Goal: Contribute content: Contribute content

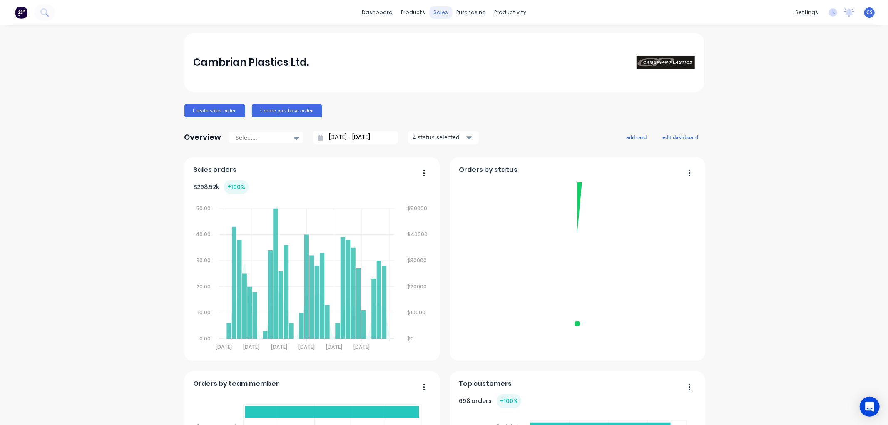
click at [438, 11] on div "sales" at bounding box center [440, 12] width 23 height 12
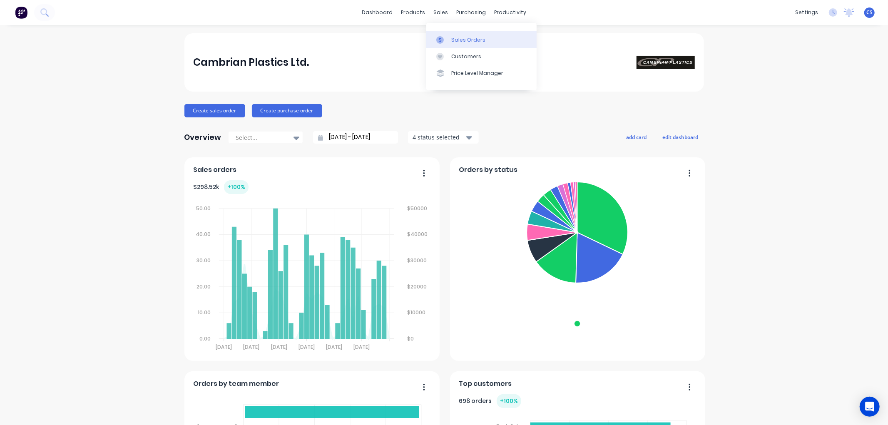
click at [445, 40] on div at bounding box center [442, 39] width 12 height 7
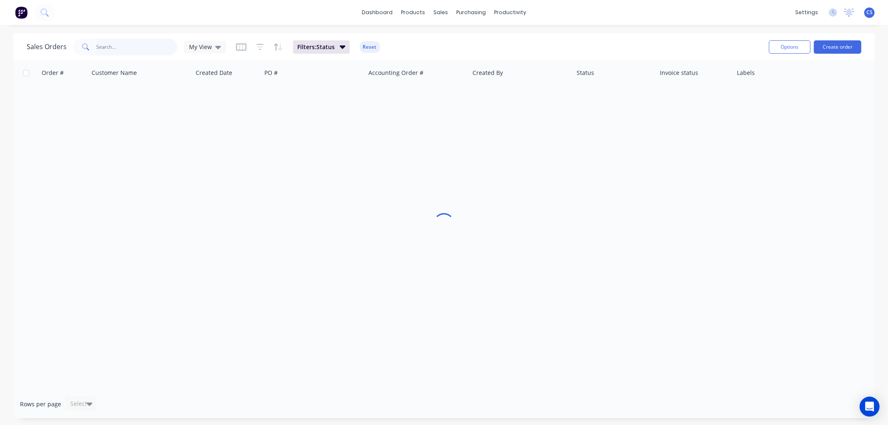
click at [122, 48] on input "text" at bounding box center [137, 47] width 81 height 17
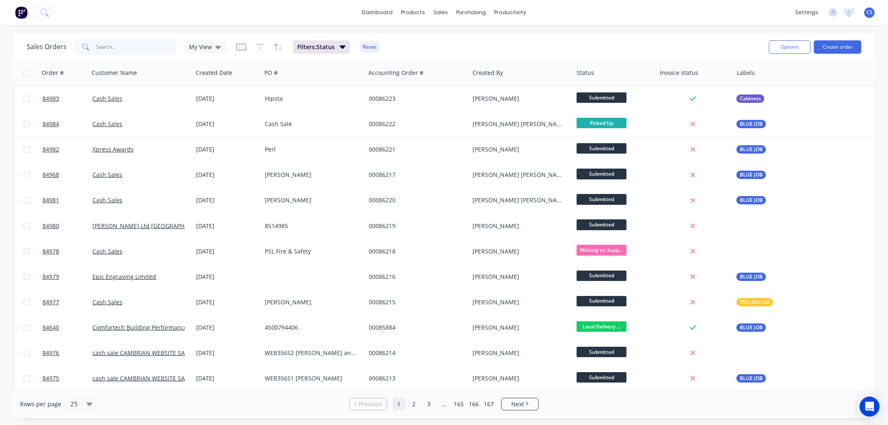
paste input "End Covers"
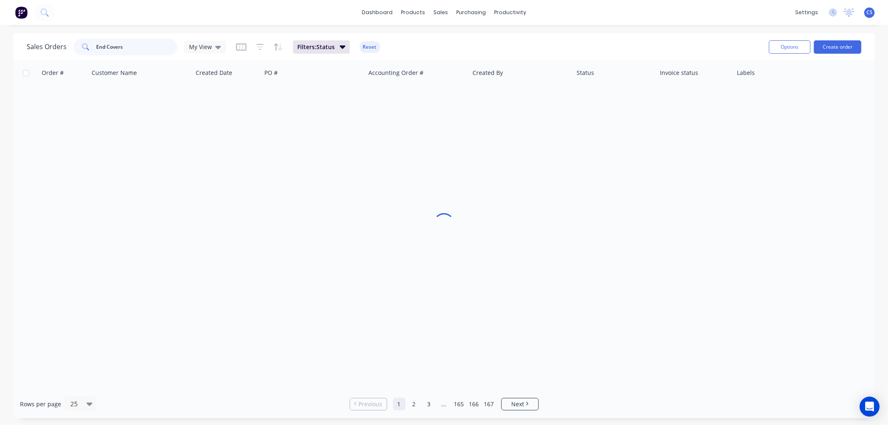
type input "End Covers"
drag, startPoint x: 136, startPoint y: 49, endPoint x: 82, endPoint y: 48, distance: 53.3
click at [82, 48] on div "End Covers" at bounding box center [125, 47] width 104 height 17
click at [146, 51] on input "End Covers" at bounding box center [137, 47] width 81 height 17
click at [129, 47] on input "End Covers" at bounding box center [137, 47] width 81 height 17
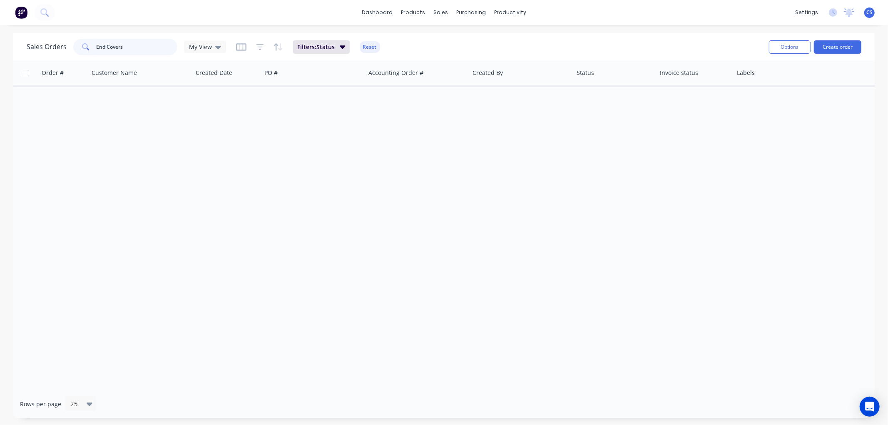
click at [129, 46] on input "End Covers" at bounding box center [137, 47] width 81 height 17
click at [128, 46] on input "End Covers" at bounding box center [137, 47] width 81 height 17
click at [134, 44] on input "End Covers" at bounding box center [137, 47] width 81 height 17
click at [135, 45] on input "End Covers" at bounding box center [137, 47] width 81 height 17
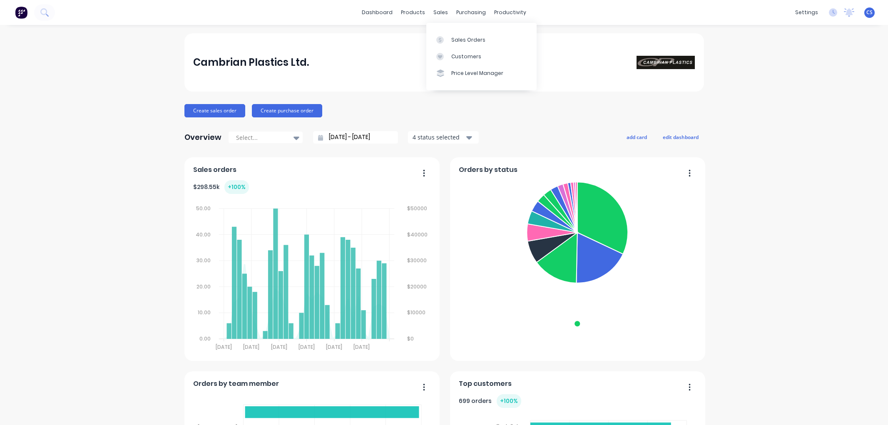
click at [447, 39] on div at bounding box center [442, 39] width 12 height 7
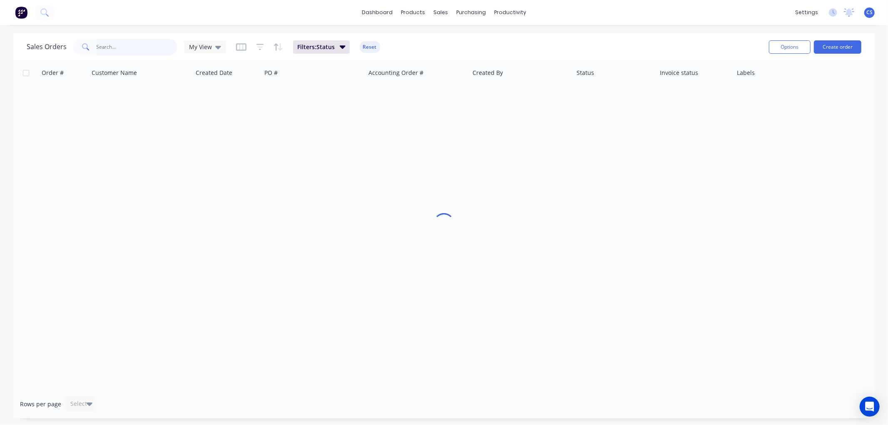
click at [114, 45] on input "text" at bounding box center [137, 47] width 81 height 17
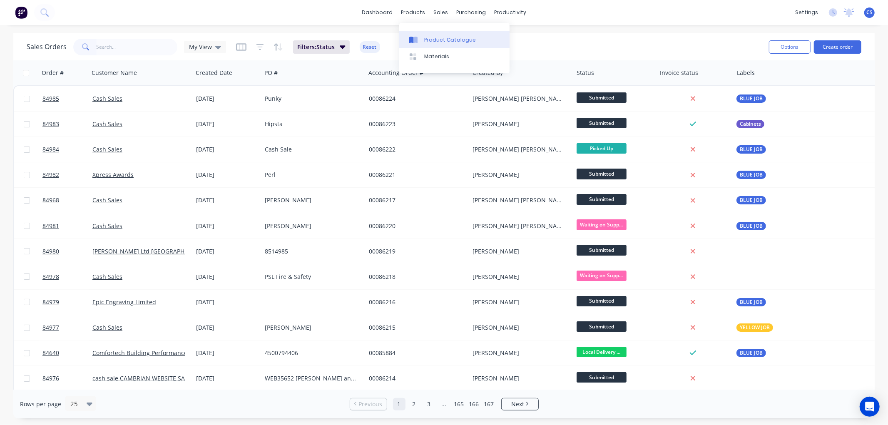
click at [436, 42] on div "Product Catalogue" at bounding box center [450, 39] width 52 height 7
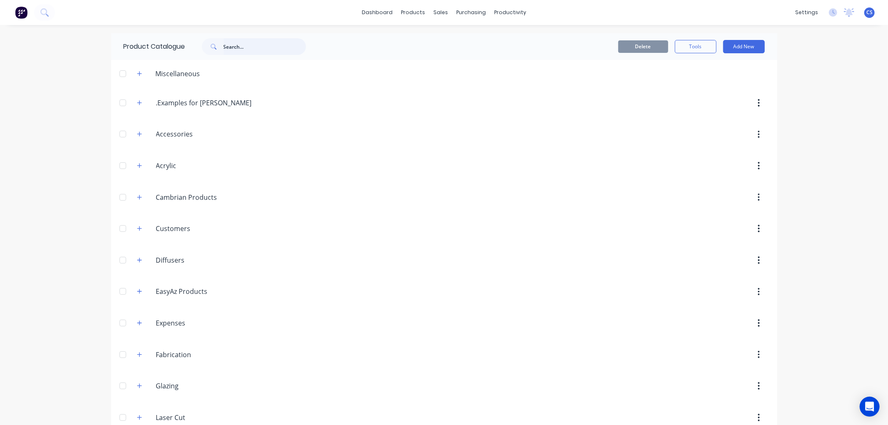
click at [244, 47] on input "text" at bounding box center [265, 46] width 82 height 17
click at [239, 48] on input "jar" at bounding box center [265, 46] width 82 height 17
paste input "1100x150x350"
type input "1100x150x350"
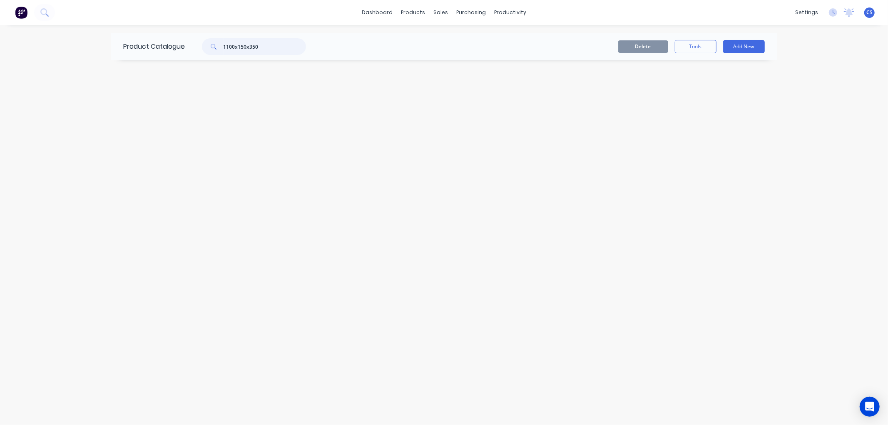
drag, startPoint x: 262, startPoint y: 47, endPoint x: 204, endPoint y: 48, distance: 57.9
click at [204, 48] on div "1100x150x350" at bounding box center [254, 46] width 104 height 17
click at [137, 231] on icon "button" at bounding box center [139, 229] width 5 height 6
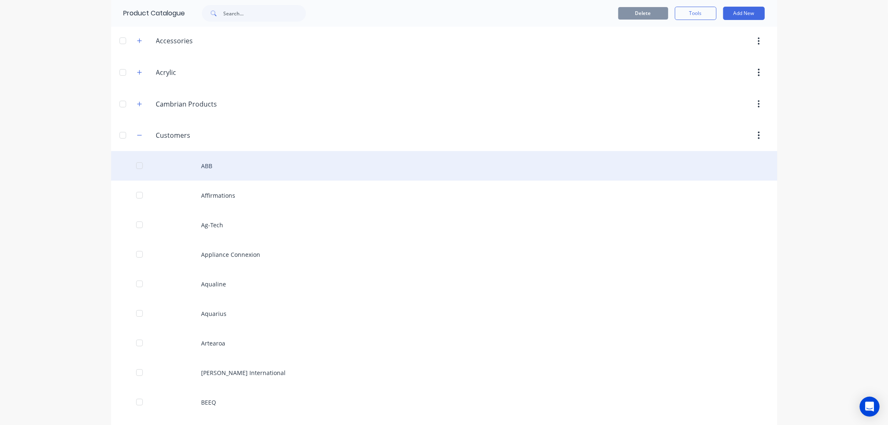
scroll to position [92, 0]
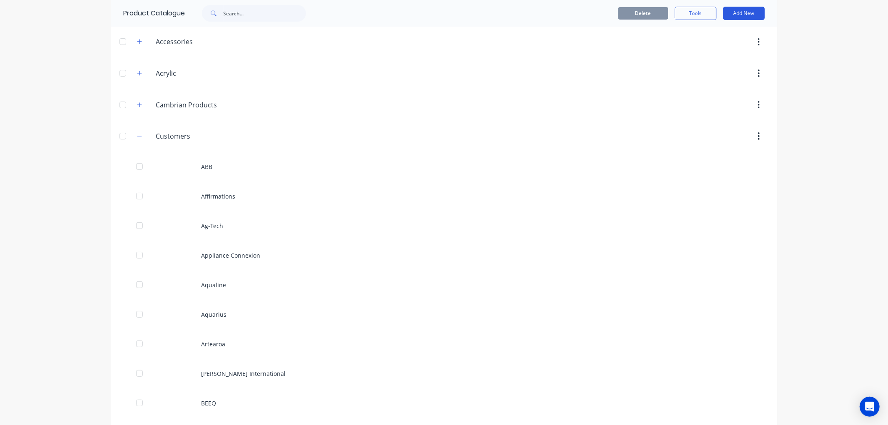
click at [748, 11] on button "Add New" at bounding box center [744, 13] width 42 height 13
click at [704, 47] on div "Product" at bounding box center [725, 51] width 64 height 12
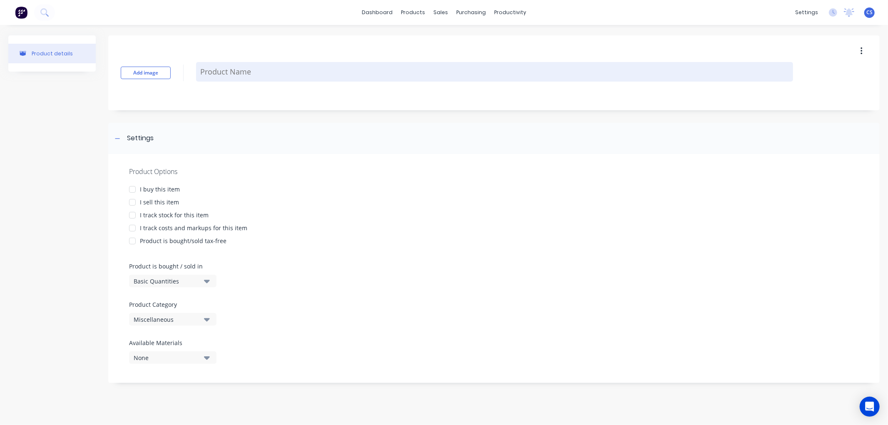
click at [214, 70] on textarea at bounding box center [494, 72] width 597 height 20
type textarea "x"
type textarea "J"
type textarea "x"
type textarea "[PERSON_NAME]"
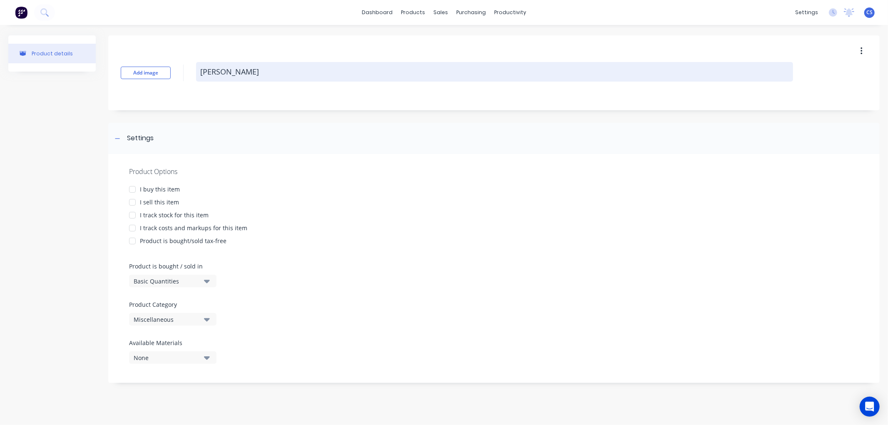
type textarea "x"
type textarea "[PERSON_NAME]"
type textarea "x"
type textarea "JA R"
type textarea "x"
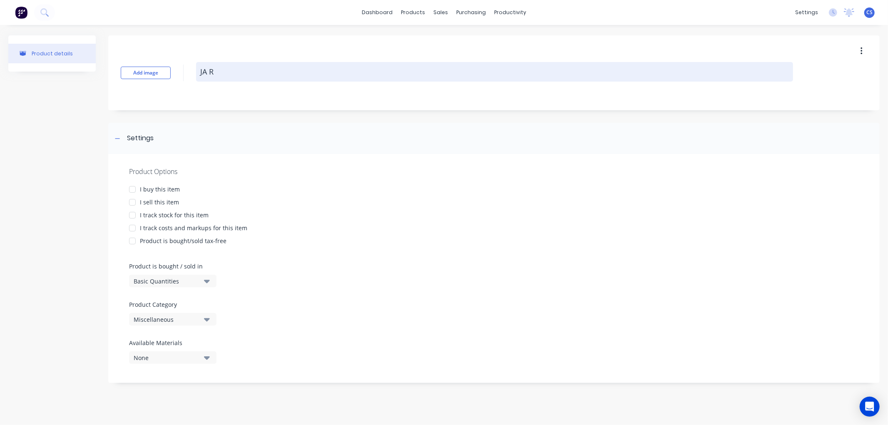
type textarea "JA Ru"
type textarea "x"
type textarea "JA Rus"
type textarea "x"
type textarea "[PERSON_NAME]"
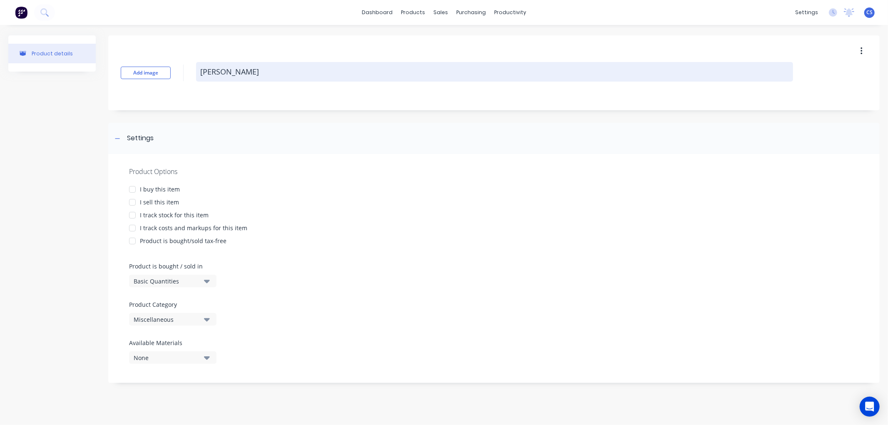
type textarea "x"
type textarea "[PERSON_NAME]"
type textarea "x"
type textarea "[PERSON_NAME]"
type textarea "x"
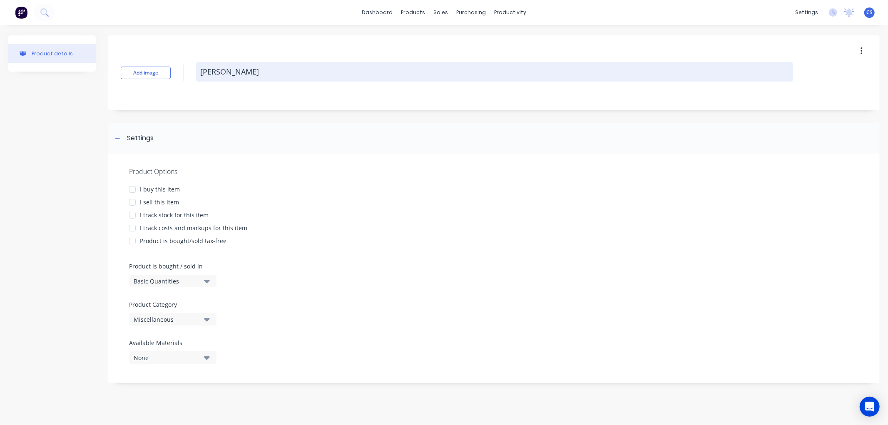
type textarea "[PERSON_NAME]"
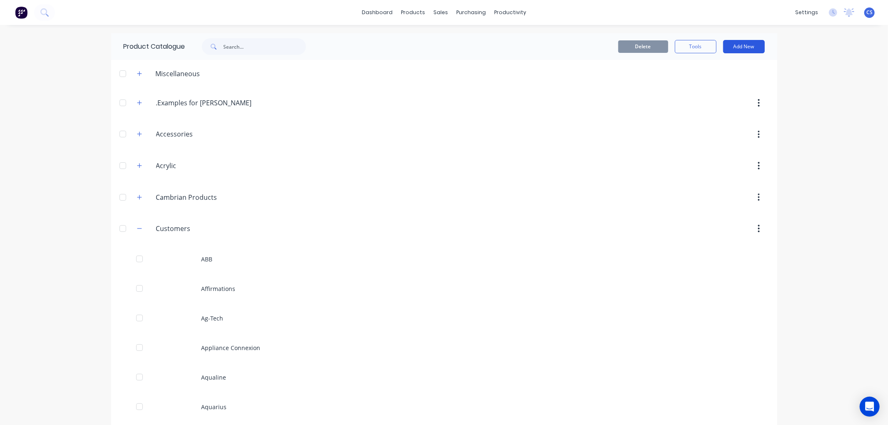
click at [741, 44] on button "Add New" at bounding box center [744, 46] width 42 height 13
click at [723, 68] on div "Category" at bounding box center [725, 68] width 64 height 12
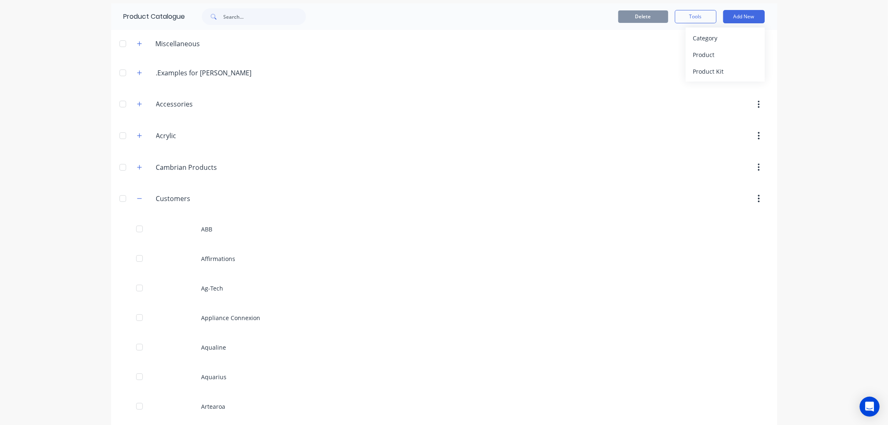
scroll to position [46, 0]
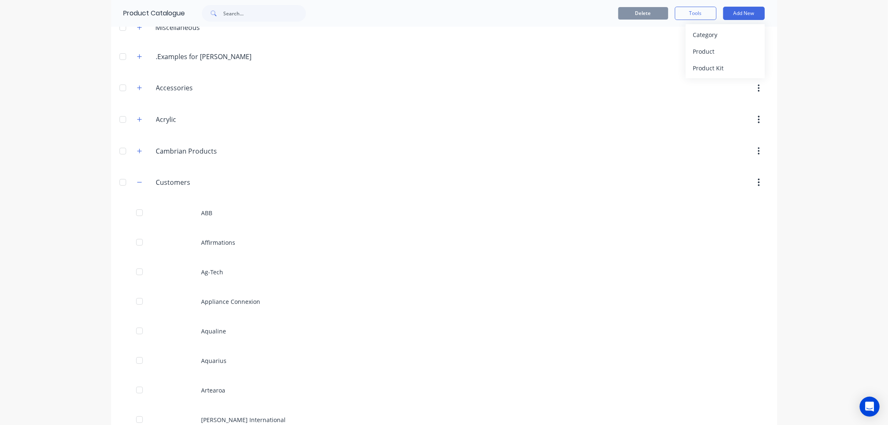
click at [758, 182] on icon "button" at bounding box center [759, 182] width 2 height 9
click at [197, 183] on input "Customers" at bounding box center [205, 182] width 99 height 10
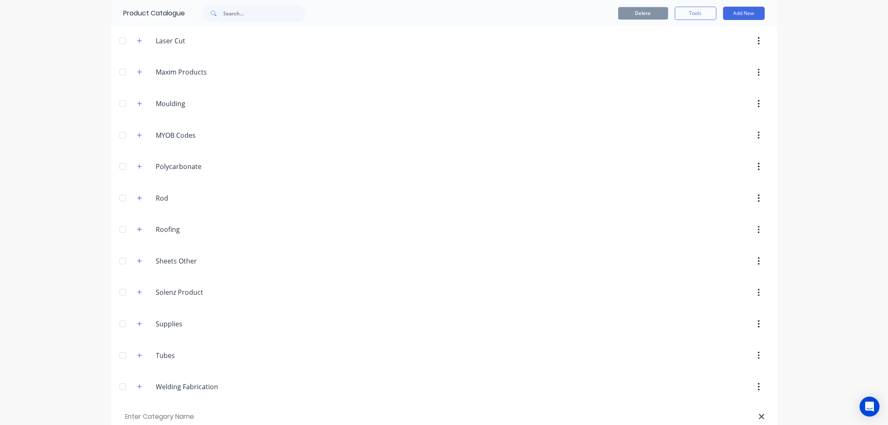
scroll to position [2726, 0]
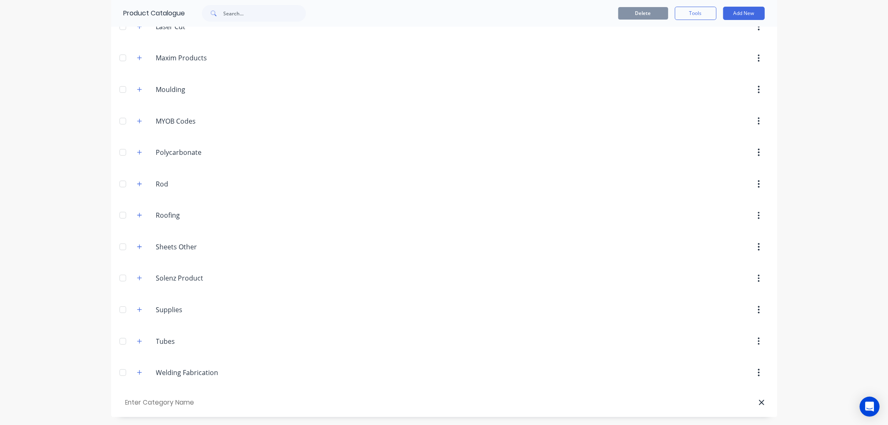
click at [168, 404] on input "text" at bounding box center [171, 403] width 94 height 12
type input "[PERSON_NAME]"
drag, startPoint x: 136, startPoint y: 404, endPoint x: 147, endPoint y: 304, distance: 100.5
drag, startPoint x: 756, startPoint y: 406, endPoint x: 743, endPoint y: 391, distance: 19.5
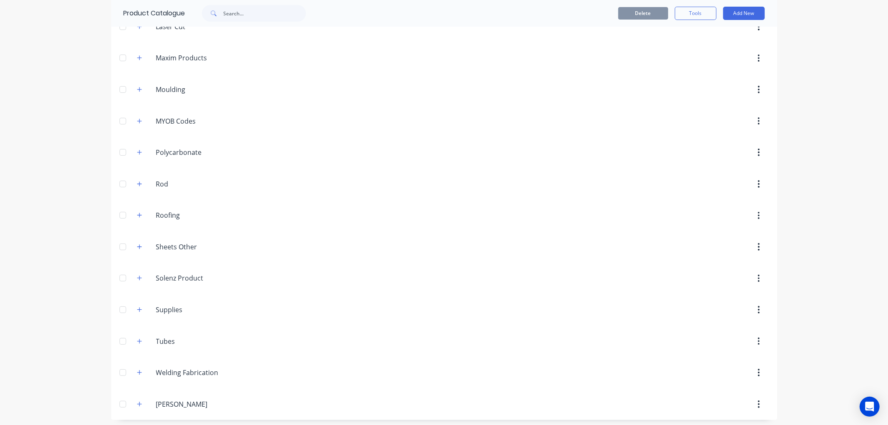
click at [743, 391] on header "[PERSON_NAME].[PERSON_NAME]" at bounding box center [444, 404] width 666 height 32
click at [758, 403] on icon "button" at bounding box center [759, 404] width 2 height 9
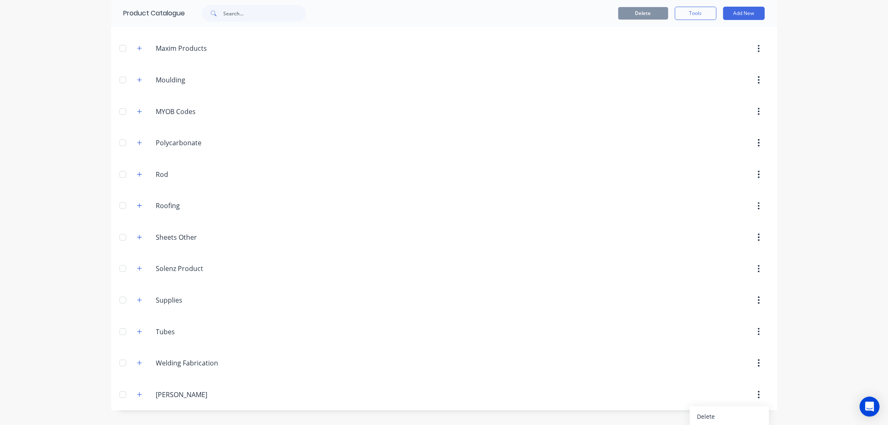
scroll to position [2738, 0]
click at [709, 413] on div "Delete" at bounding box center [729, 414] width 64 height 12
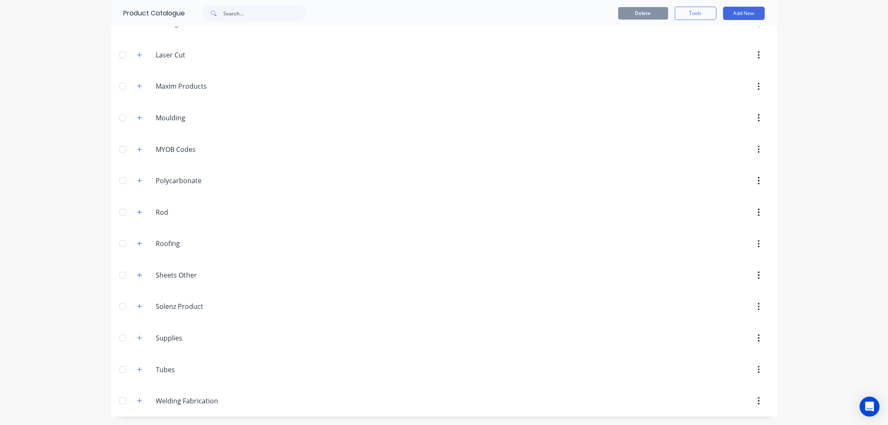
scroll to position [2699, 0]
click at [739, 13] on button "Add New" at bounding box center [744, 13] width 42 height 13
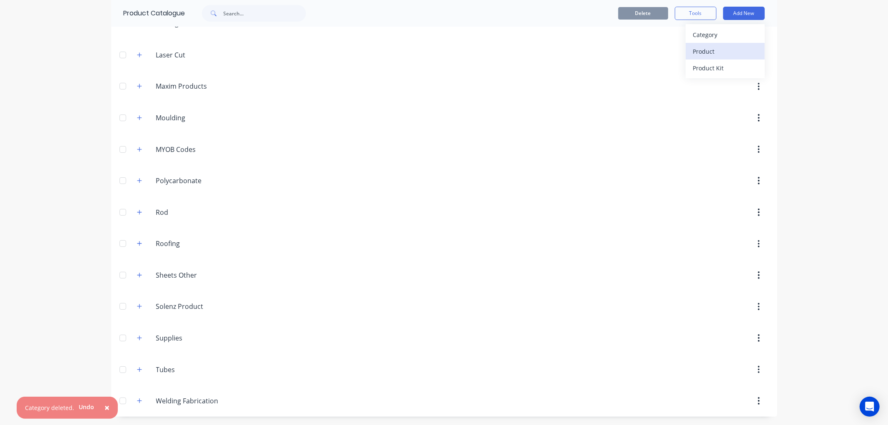
click at [699, 51] on div "Product" at bounding box center [725, 51] width 64 height 12
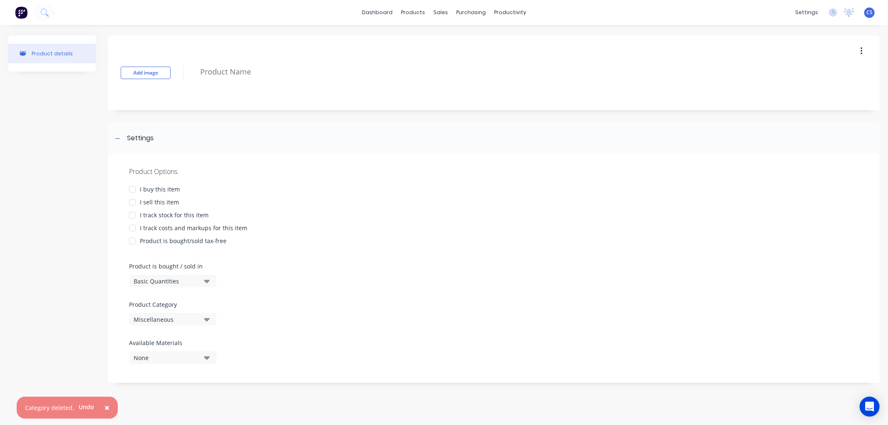
click at [158, 319] on div "Miscellaneous" at bounding box center [167, 319] width 67 height 9
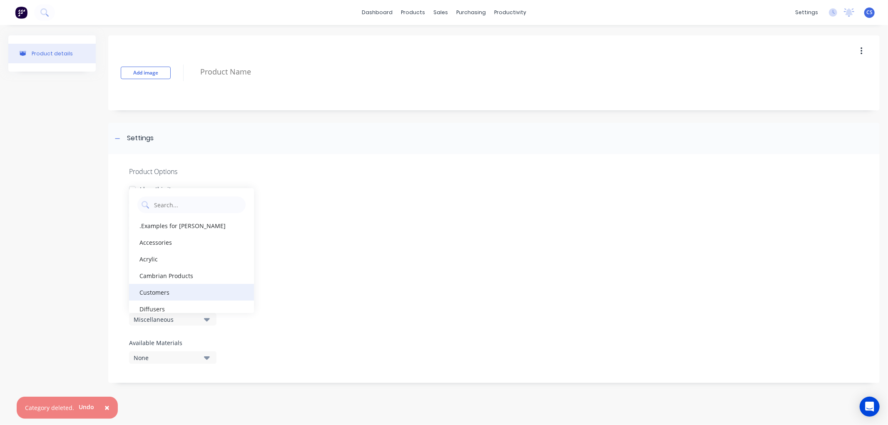
click at [162, 293] on div "Customers" at bounding box center [191, 292] width 125 height 17
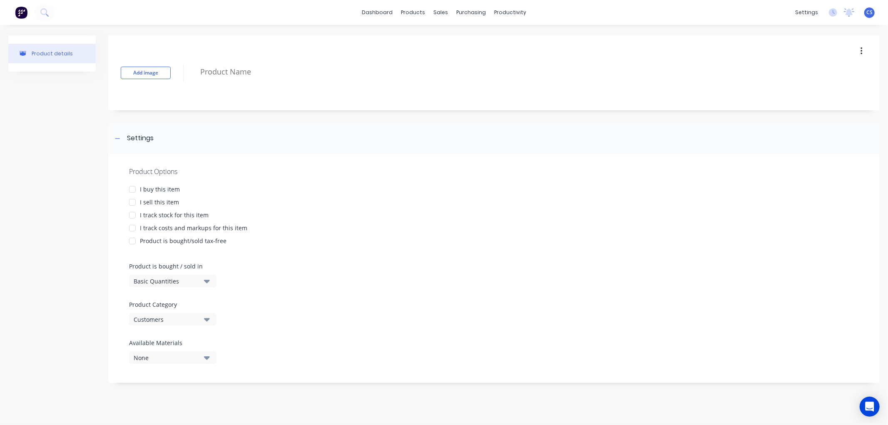
click at [131, 201] on div at bounding box center [132, 202] width 17 height 17
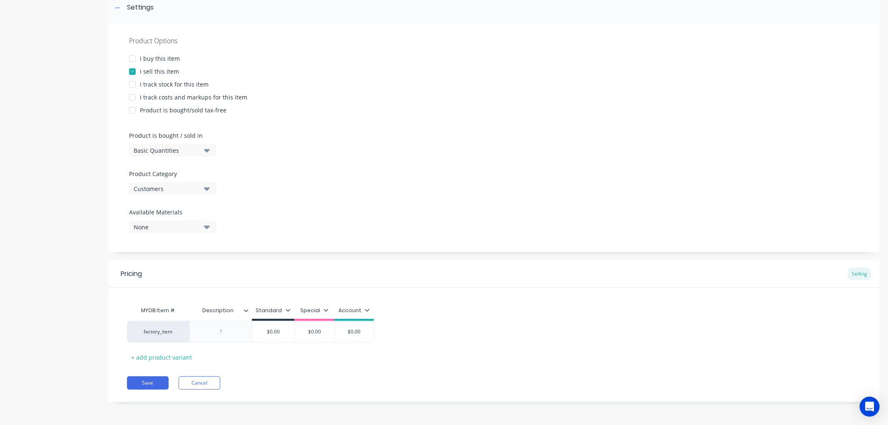
scroll to position [38, 0]
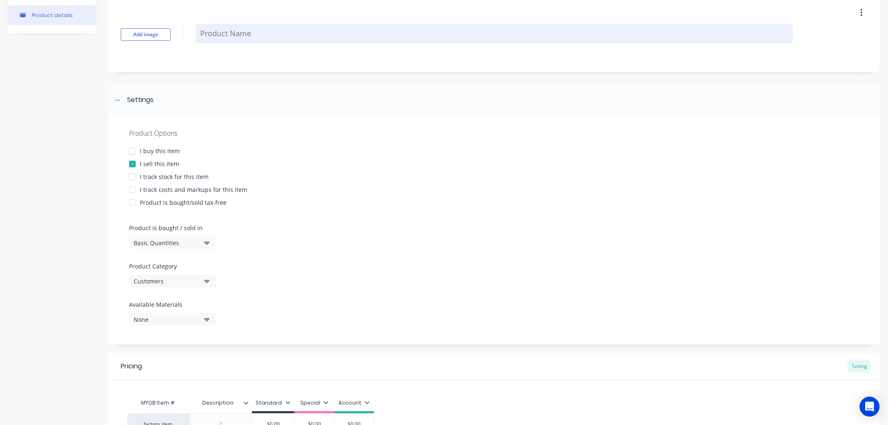
click at [208, 32] on textarea at bounding box center [494, 34] width 597 height 20
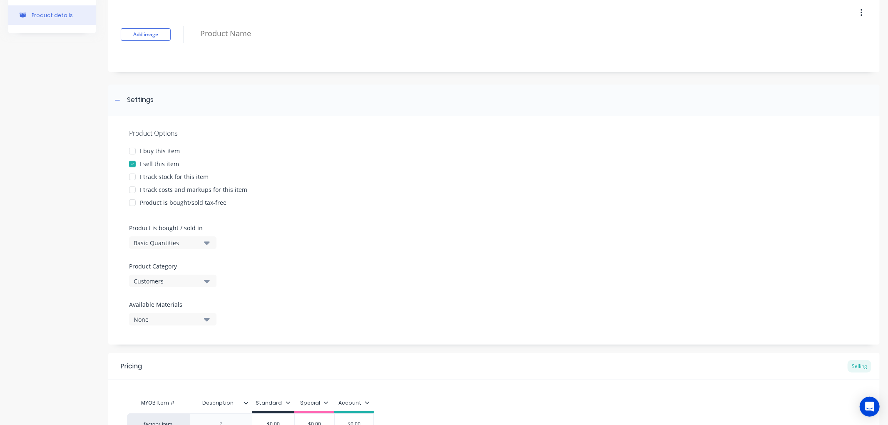
type textarea "x"
type textarea "J"
type textarea "x"
type textarea "[PERSON_NAME]"
type textarea "x"
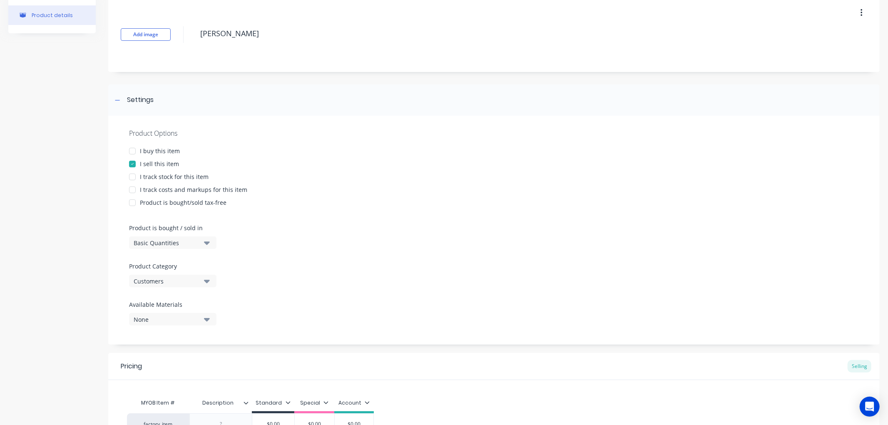
type textarea "[PERSON_NAME]"
type textarea "x"
type textarea "JA R"
type textarea "x"
type textarea "JA Ru"
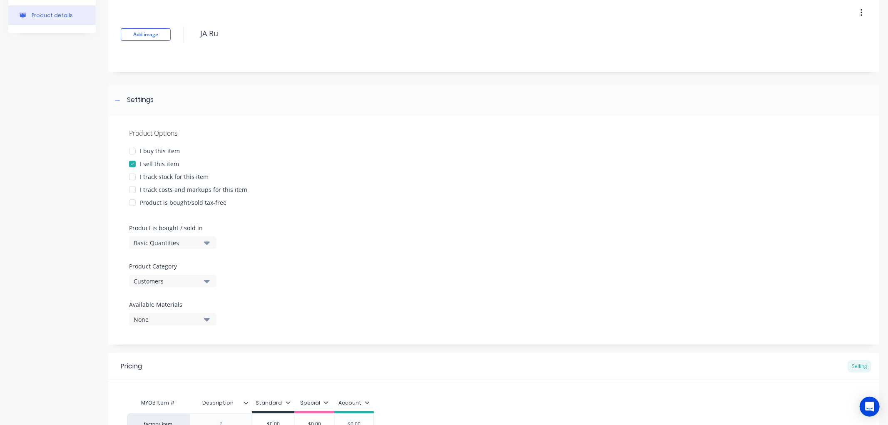
type textarea "x"
type textarea "JA Rus"
type textarea "x"
type textarea "[PERSON_NAME]"
type textarea "x"
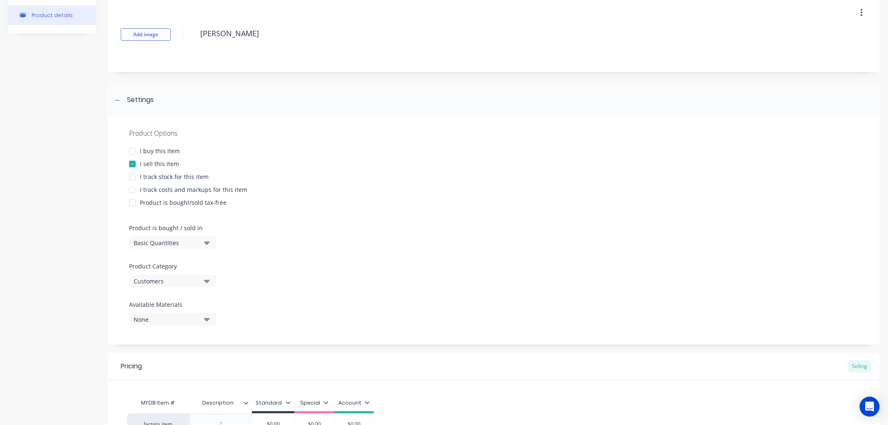
type textarea "[PERSON_NAME]"
type textarea "x"
type textarea "[PERSON_NAME]"
type textarea "x"
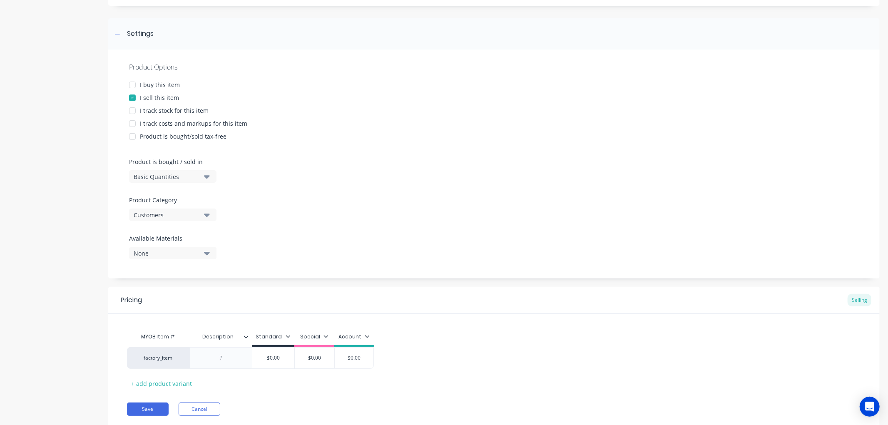
scroll to position [131, 0]
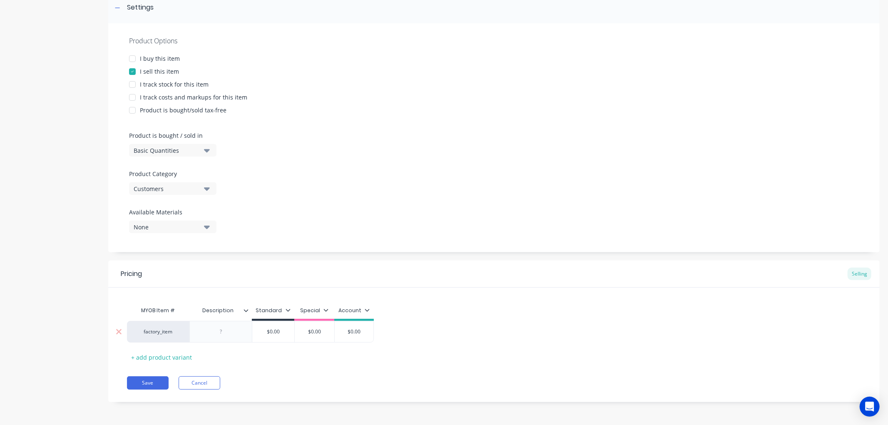
click at [169, 333] on div "factory_item" at bounding box center [158, 331] width 46 height 7
type textarea "[PERSON_NAME]"
type textarea "x"
type textarea "[PERSON_NAME]"
click at [158, 333] on div "factory_item" at bounding box center [158, 331] width 46 height 7
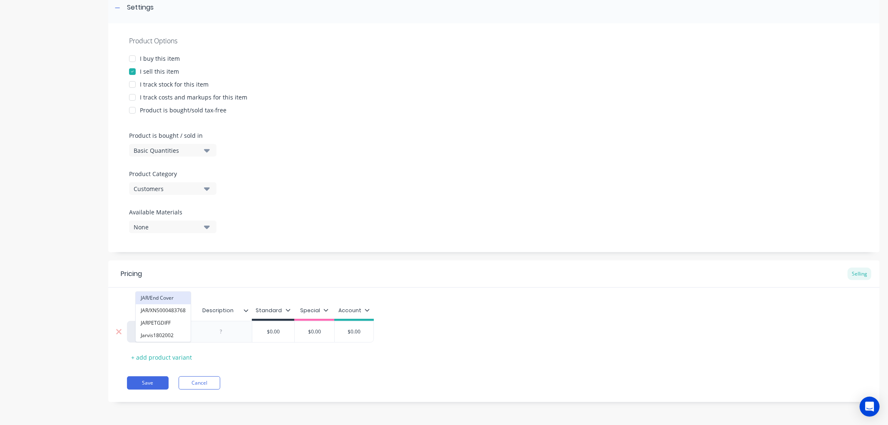
type input "jar"
click at [163, 298] on button "JAR/End Cover" at bounding box center [163, 298] width 55 height 12
drag, startPoint x: 226, startPoint y: 331, endPoint x: 236, endPoint y: 336, distance: 11.0
click at [225, 331] on div at bounding box center [221, 331] width 42 height 11
type textarea "x"
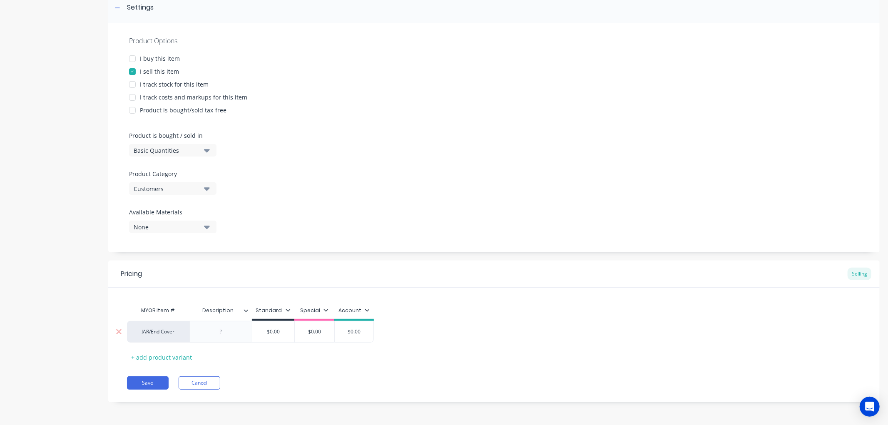
click at [221, 336] on div at bounding box center [221, 331] width 42 height 11
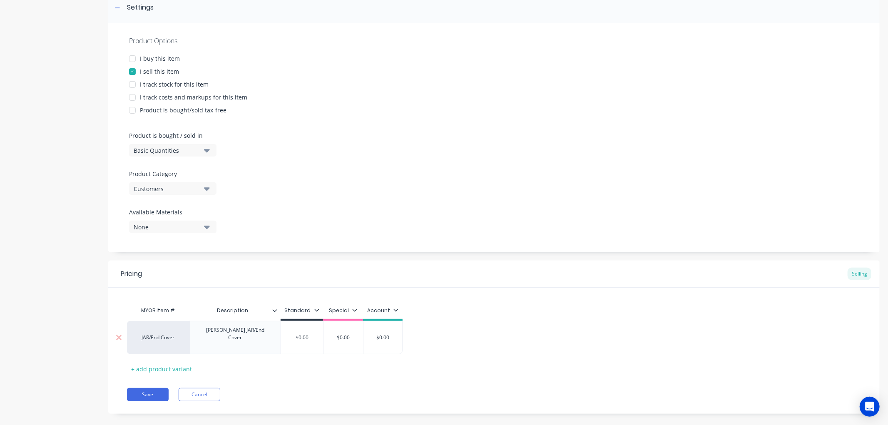
click at [237, 343] on div "[PERSON_NAME] JAR/End Cover" at bounding box center [234, 337] width 91 height 33
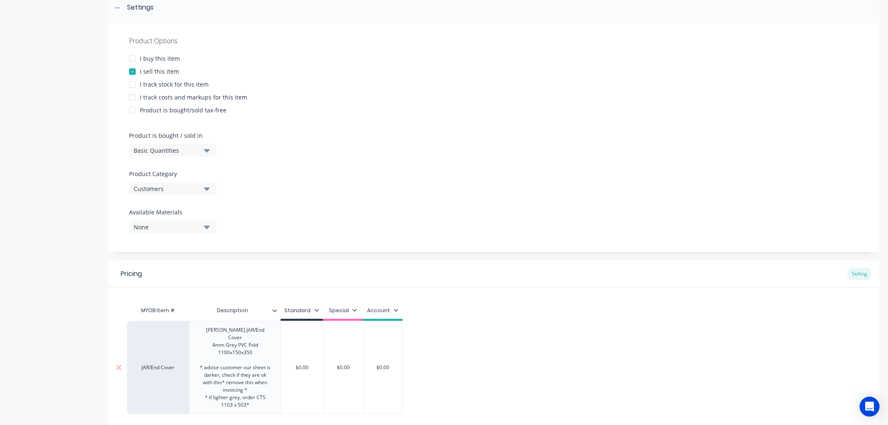
click at [389, 363] on div "JAR/End Cover [PERSON_NAME] JAR/End Cover 4mm Grey PVC Fold 1100x150x350 * advi…" at bounding box center [265, 367] width 276 height 93
type textarea "x"
type input "$0.00"
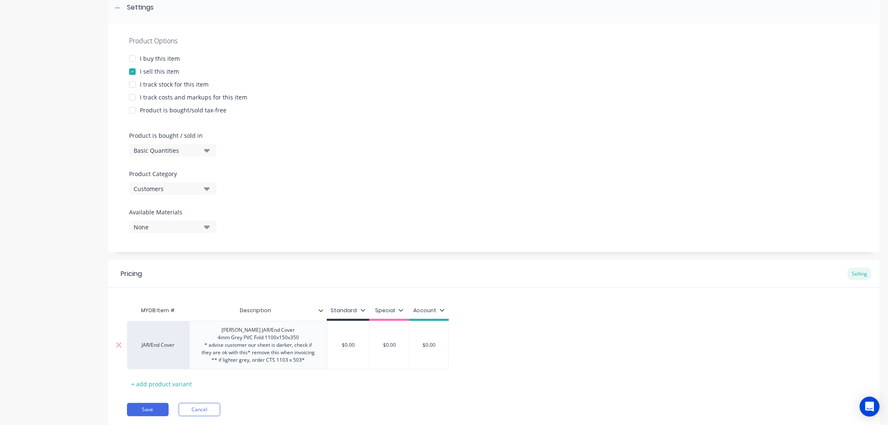
click at [438, 345] on input "$0.00" at bounding box center [429, 344] width 42 height 7
click at [448, 348] on div "JAR/End Cover [PERSON_NAME] JAR/End Cover 4mm Grey PVC Fold 1100x150x350 * advi…" at bounding box center [494, 345] width 734 height 48
click at [435, 341] on input "$0.00" at bounding box center [429, 344] width 42 height 7
click at [426, 343] on input "$0.00" at bounding box center [429, 344] width 42 height 7
click at [423, 346] on input "$0.00" at bounding box center [429, 344] width 42 height 7
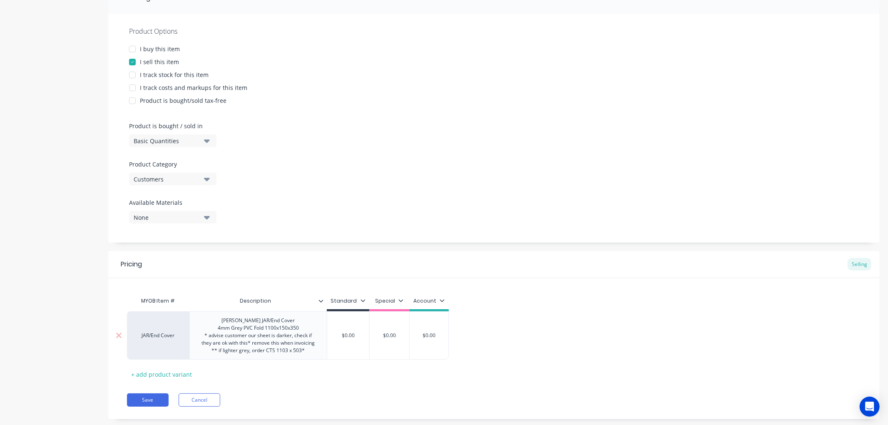
scroll to position [157, 0]
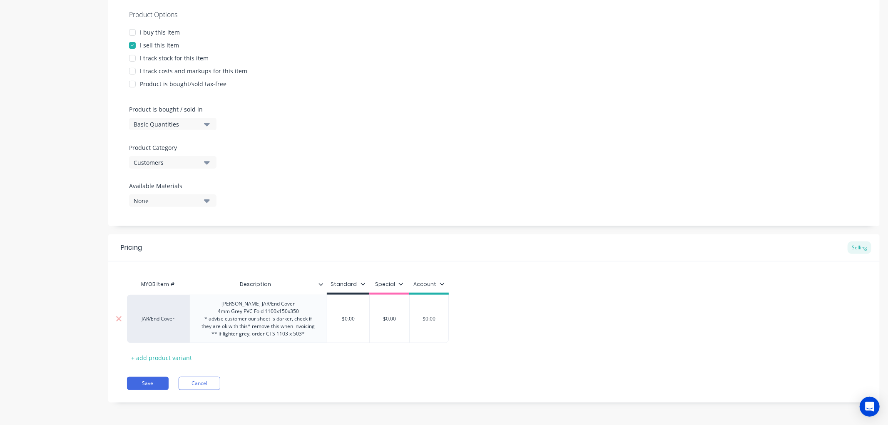
click at [422, 317] on input "$0.00" at bounding box center [429, 318] width 42 height 7
click at [432, 318] on input "$0.00" at bounding box center [429, 318] width 42 height 7
click at [536, 334] on div "JAR/End Cover [PERSON_NAME] JAR/End Cover 4mm Grey PVC Fold 1100x150x350 * advi…" at bounding box center [494, 319] width 734 height 48
click at [259, 317] on div "[PERSON_NAME] JAR/End Cover 4mm Grey PVC Fold 1100x150x350 * advise customer ou…" at bounding box center [258, 319] width 130 height 41
click at [423, 319] on input "$0.00" at bounding box center [429, 318] width 42 height 7
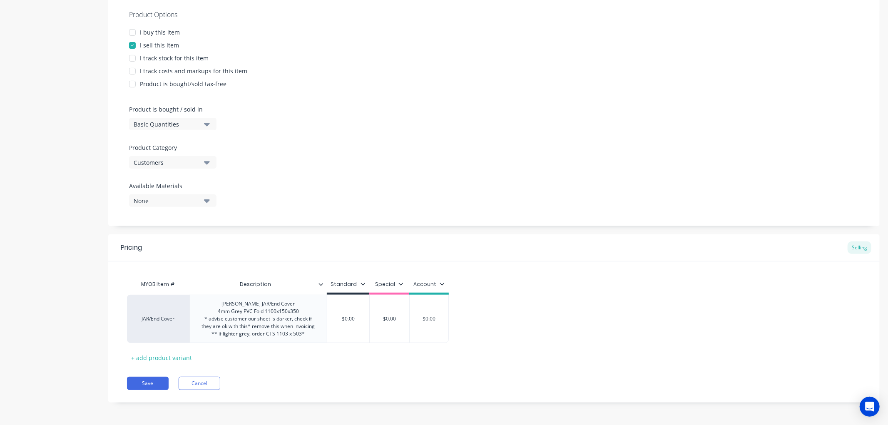
type textarea "x"
type input "$70.00"
type textarea "x"
type input "$730.00"
type textarea "x"
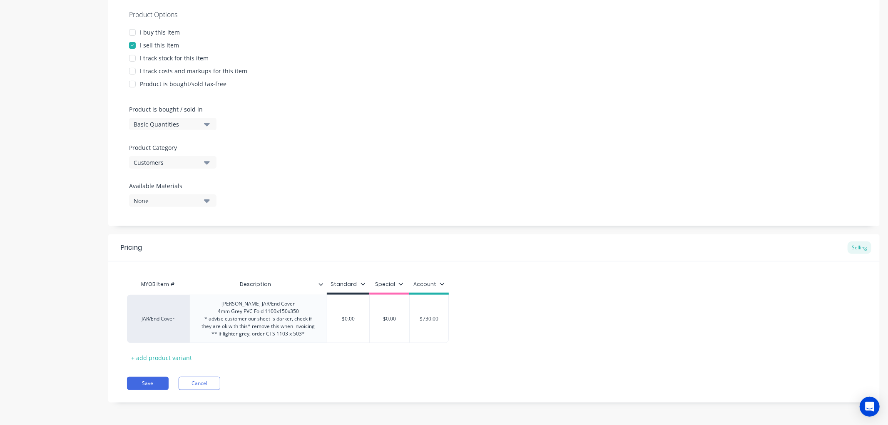
type input "$73.00"
type textarea "x"
type input "$73.9"
type textarea "x"
type input "$73.91"
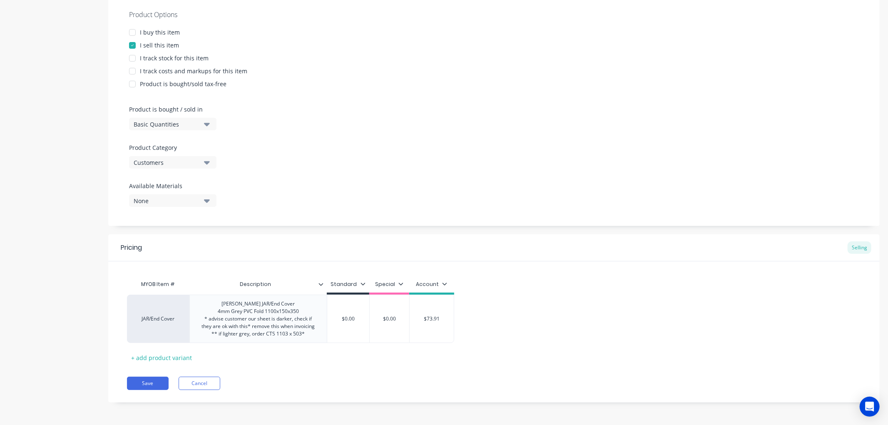
click at [475, 312] on div "JAR/End Cover [PERSON_NAME] JAR/End Cover 4mm Grey PVC Fold 1100x150x350 * advi…" at bounding box center [494, 319] width 734 height 48
click at [157, 384] on button "Save" at bounding box center [148, 383] width 42 height 13
type textarea "x"
